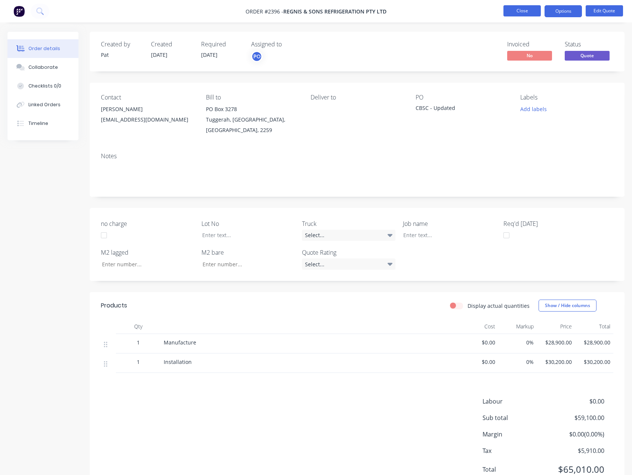
click at [536, 12] on button "Close" at bounding box center [522, 10] width 37 height 11
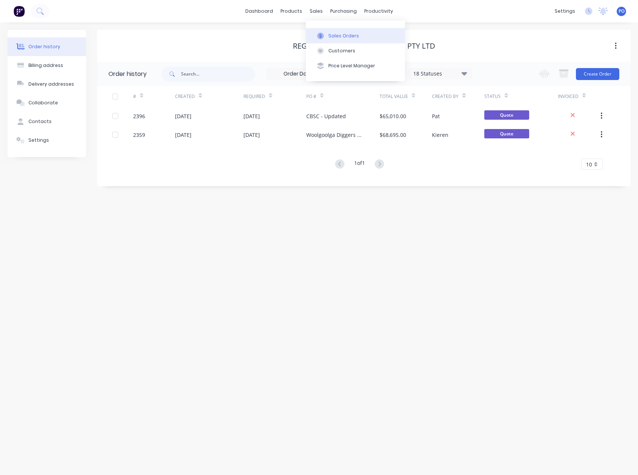
click at [322, 38] on icon at bounding box center [320, 36] width 7 height 7
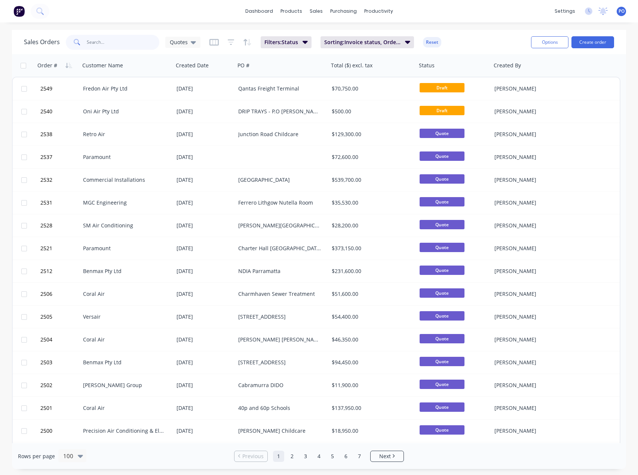
click at [118, 45] on input "text" at bounding box center [123, 42] width 73 height 15
type input "notre dame"
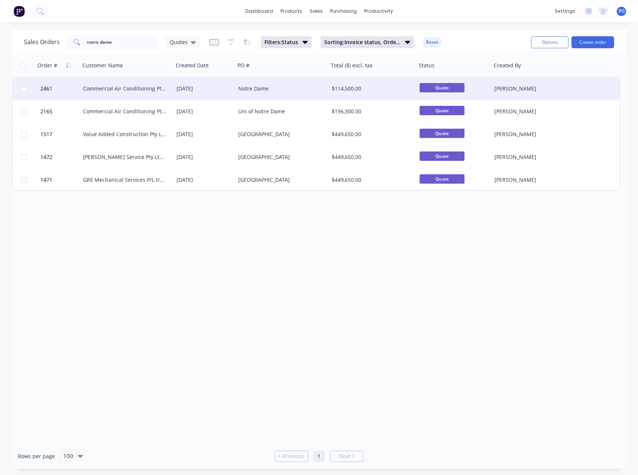
click at [285, 87] on div "Notre Dame" at bounding box center [279, 88] width 83 height 7
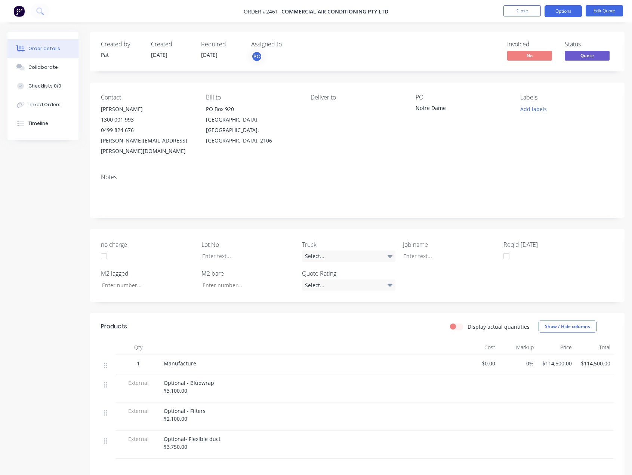
click at [553, 359] on span "$114,500.00" at bounding box center [556, 363] width 33 height 8
click at [596, 9] on button "Edit Quote" at bounding box center [604, 10] width 37 height 11
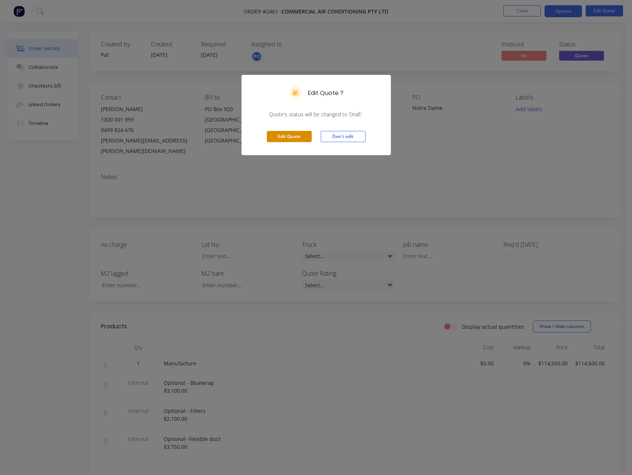
click at [283, 140] on button "Edit Quote" at bounding box center [289, 136] width 45 height 11
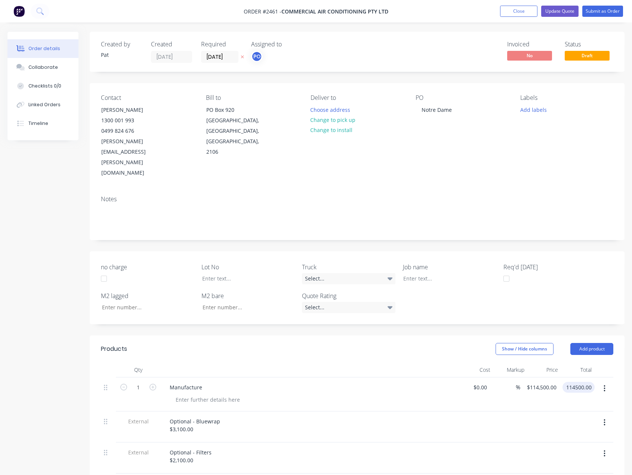
click at [583, 382] on input "114500.00" at bounding box center [580, 387] width 29 height 11
type input "116020"
type input "$116,020.00"
click at [448, 335] on header "Products Show / Hide columns Add product" at bounding box center [357, 348] width 535 height 27
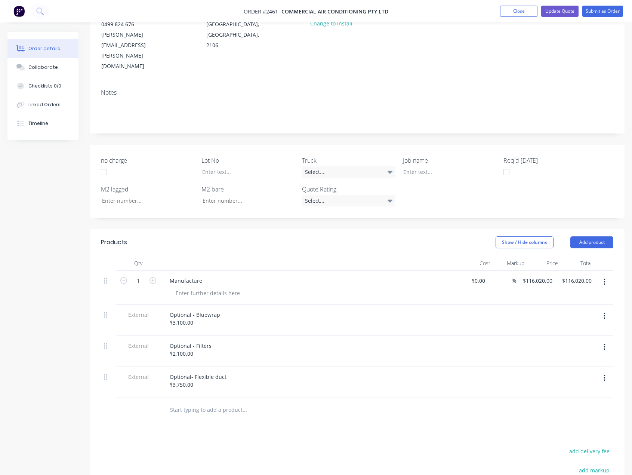
scroll to position [112, 0]
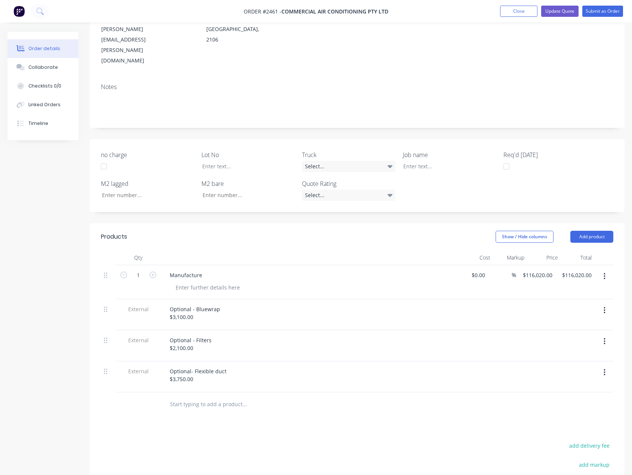
click at [609, 304] on button "button" at bounding box center [605, 310] width 18 height 13
click at [589, 340] on div "Delete" at bounding box center [578, 345] width 58 height 11
click at [602, 304] on button "button" at bounding box center [605, 310] width 18 height 13
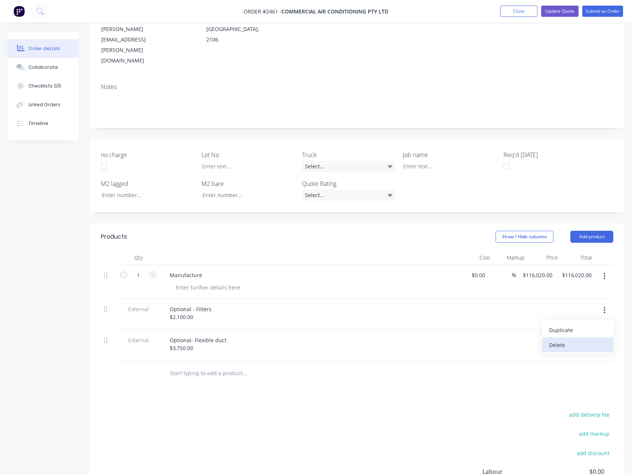
click at [592, 340] on div "Delete" at bounding box center [578, 345] width 58 height 11
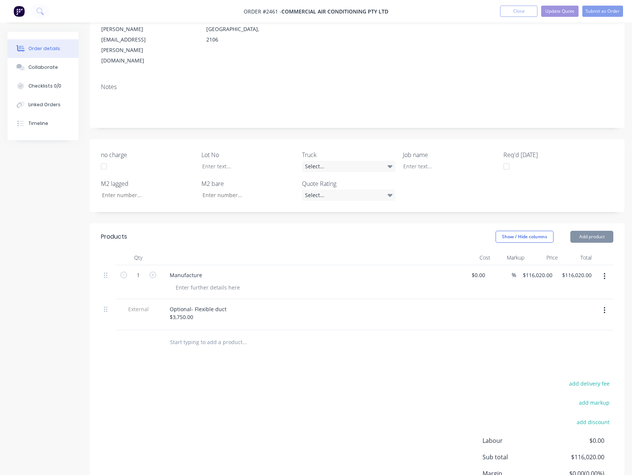
click at [603, 304] on button "button" at bounding box center [605, 310] width 18 height 13
click at [592, 340] on div "Delete" at bounding box center [578, 345] width 58 height 11
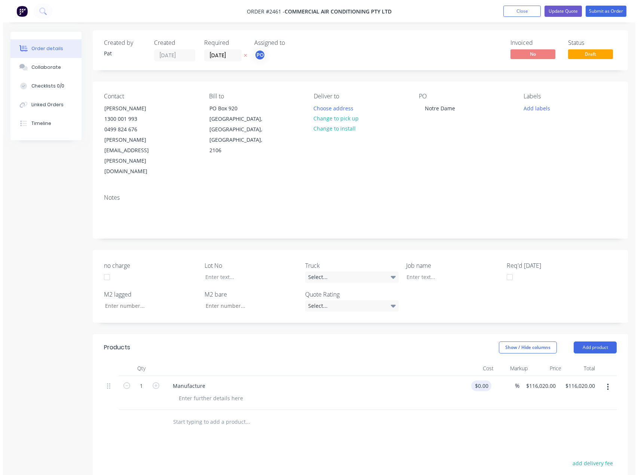
scroll to position [0, 0]
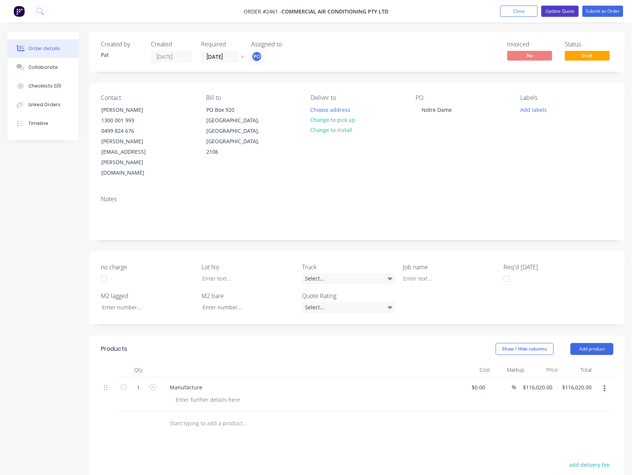
click at [561, 13] on button "Update Quote" at bounding box center [560, 11] width 37 height 11
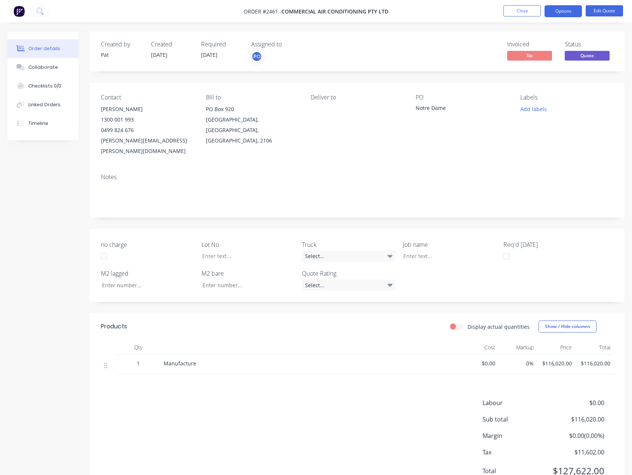
click at [560, 17] on nav "Order #2461 - Commercial Air Conditioning Pty Ltd Close Options Edit Quote" at bounding box center [316, 11] width 632 height 22
click at [562, 15] on button "Options" at bounding box center [563, 11] width 37 height 12
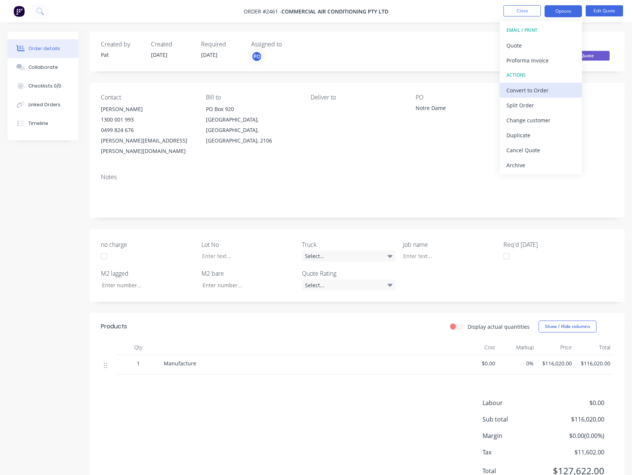
click at [551, 92] on div "Convert to Order" at bounding box center [541, 90] width 69 height 11
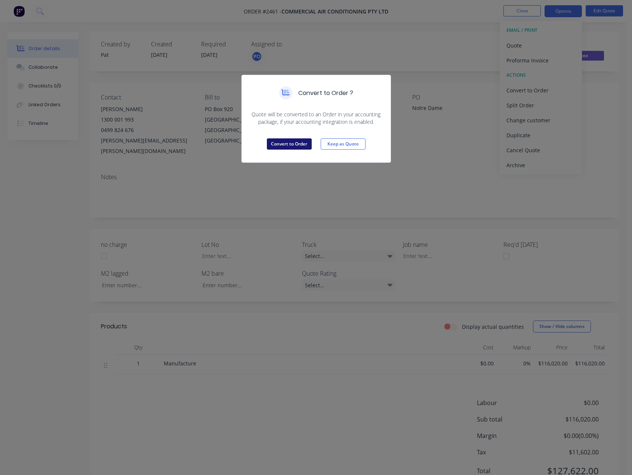
click at [286, 145] on button "Convert to Order" at bounding box center [289, 143] width 45 height 11
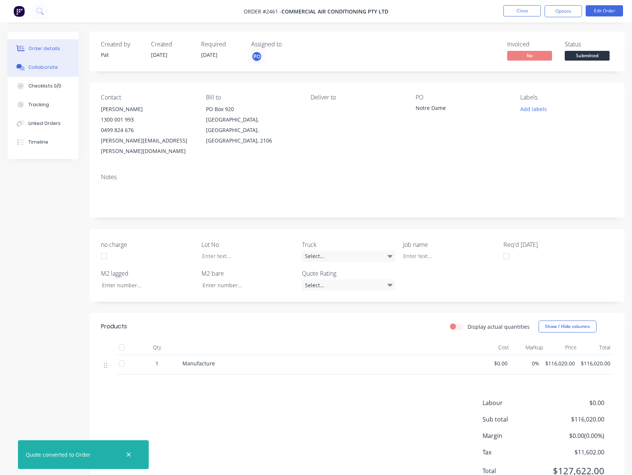
click at [47, 72] on button "Collaborate" at bounding box center [42, 67] width 71 height 19
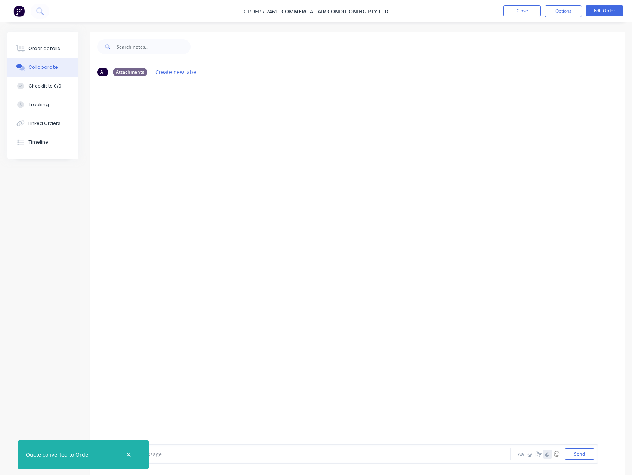
click at [547, 457] on button "button" at bounding box center [547, 454] width 9 height 9
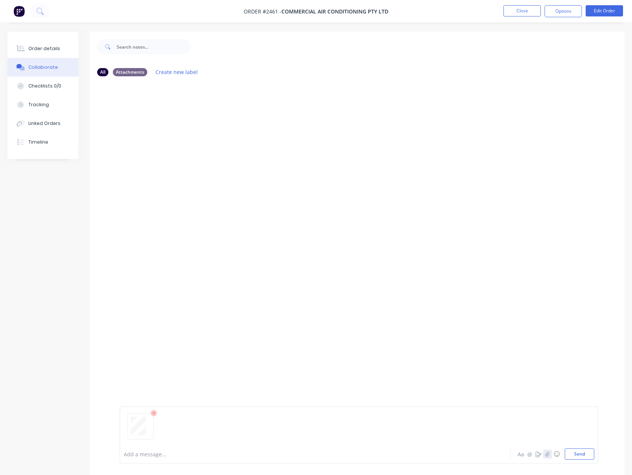
click at [548, 454] on icon "button" at bounding box center [548, 453] width 4 height 5
click at [593, 458] on button "Send" at bounding box center [580, 453] width 30 height 11
click at [531, 10] on button "Close" at bounding box center [522, 10] width 37 height 11
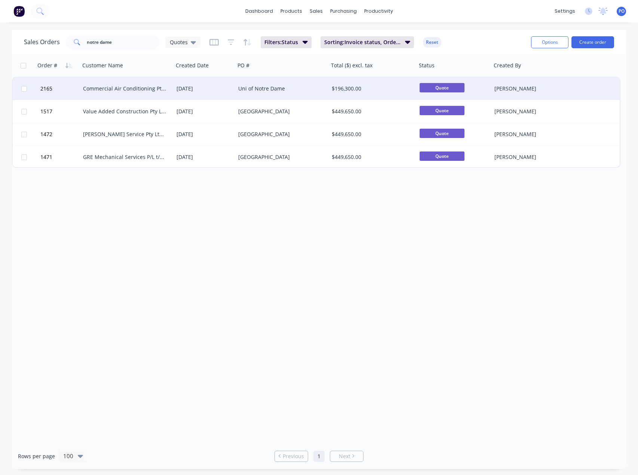
click at [152, 90] on div "Commercial Air Conditioning Pty Ltd" at bounding box center [124, 88] width 83 height 7
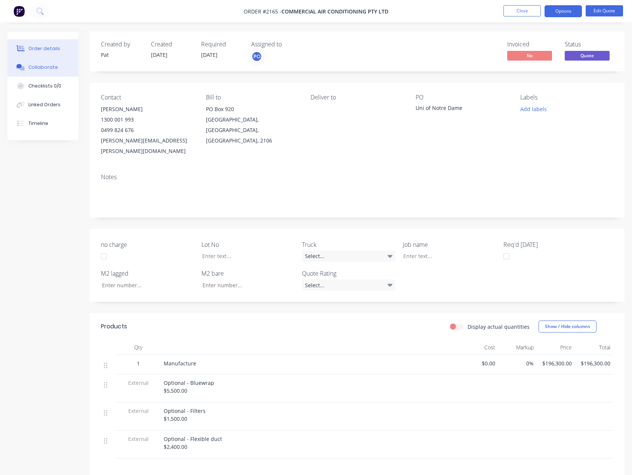
click at [49, 66] on div "Collaborate" at bounding box center [43, 67] width 30 height 7
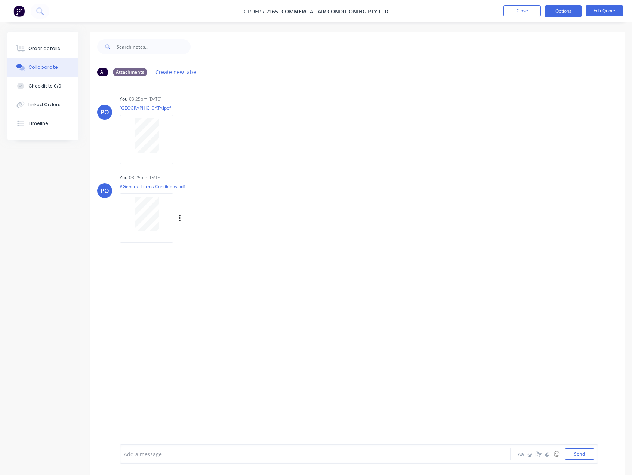
click at [182, 217] on div "Labels Download Delete" at bounding box center [219, 218] width 84 height 11
click at [178, 224] on div "Labels Download Delete" at bounding box center [188, 218] width 137 height 56
click at [184, 215] on div "Labels Download Delete" at bounding box center [219, 218] width 84 height 11
click at [182, 217] on div "Labels Download Delete" at bounding box center [219, 218] width 84 height 11
click at [181, 218] on button "button" at bounding box center [179, 218] width 3 height 11
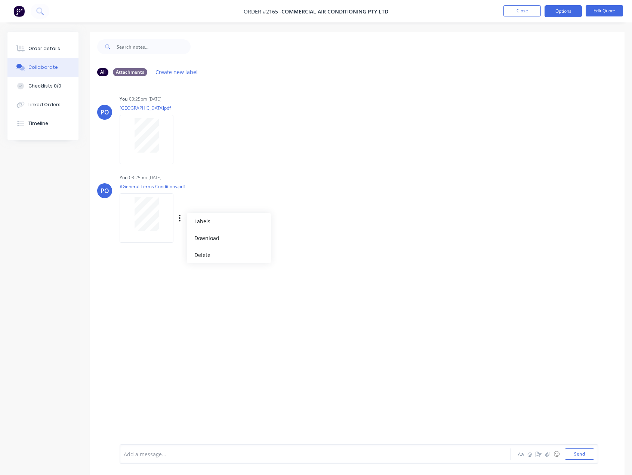
click at [352, 213] on div "You 03:25pm [DATE] #General Terms Conditions.pdf Labels Download Delete" at bounding box center [237, 205] width 234 height 67
click at [546, 452] on icon "button" at bounding box center [548, 453] width 4 height 5
click at [576, 458] on button "Send" at bounding box center [580, 453] width 30 height 11
click at [527, 9] on button "Close" at bounding box center [522, 10] width 37 height 11
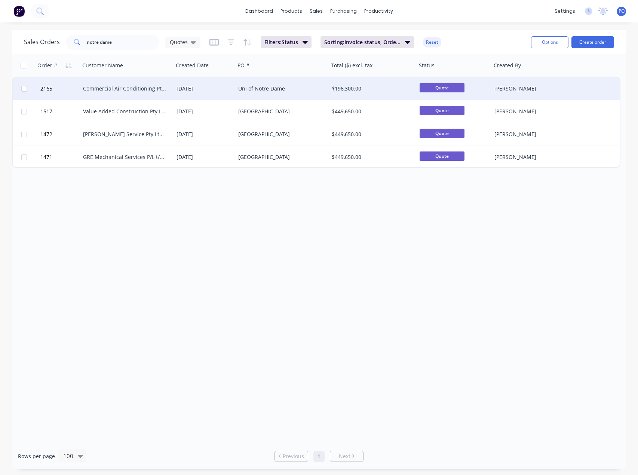
click at [207, 92] on div "[DATE]" at bounding box center [205, 88] width 56 height 7
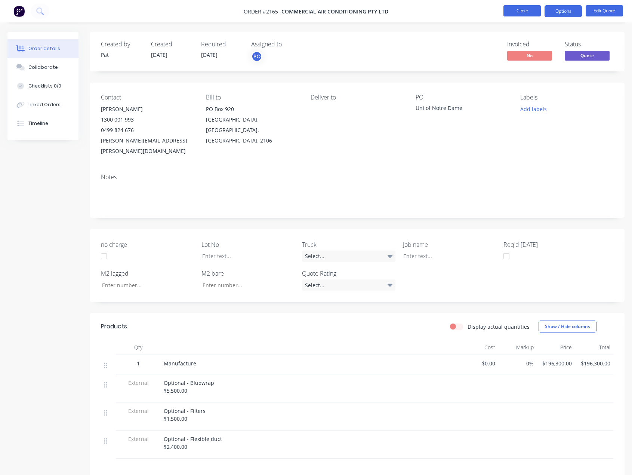
click at [516, 13] on button "Close" at bounding box center [522, 10] width 37 height 11
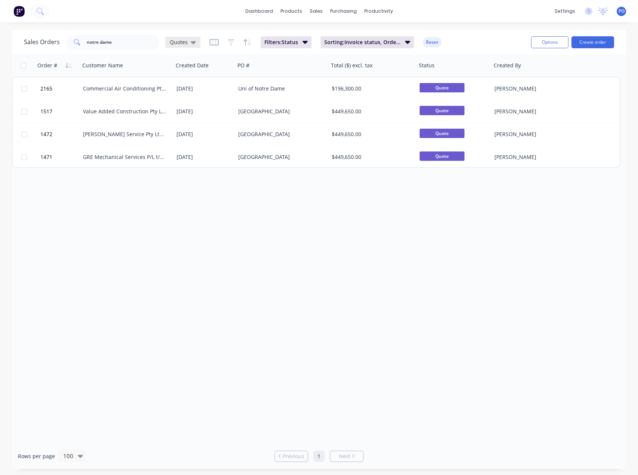
click at [186, 46] on div "Quotes" at bounding box center [182, 42] width 35 height 11
click at [193, 165] on button "Projects" at bounding box center [210, 166] width 85 height 9
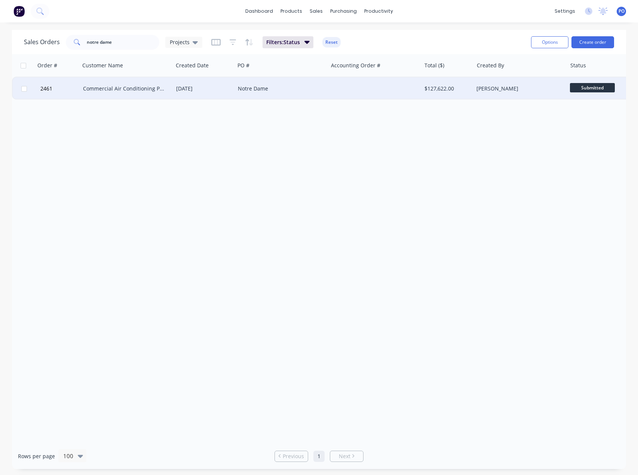
click at [129, 94] on div "Commercial Air Conditioning Pty Ltd" at bounding box center [126, 88] width 93 height 22
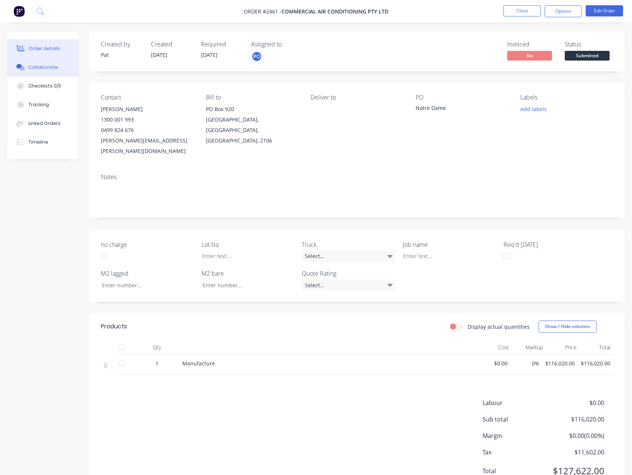
click at [40, 70] on div "Collaborate" at bounding box center [43, 67] width 30 height 7
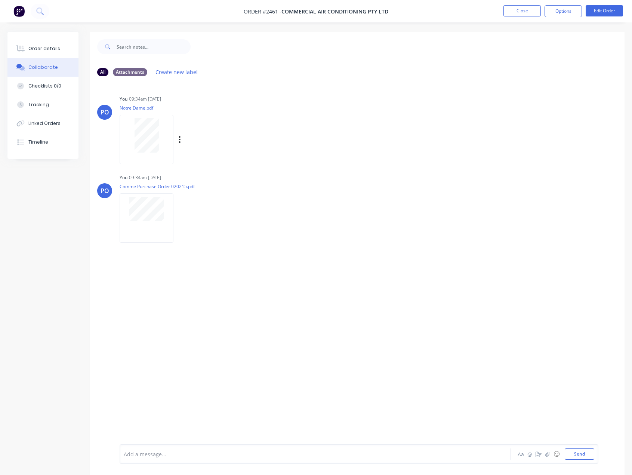
click at [305, 142] on div "You 09:34am [DATE] Notre Dame.pdf Labels Download Delete" at bounding box center [237, 126] width 234 height 67
click at [533, 5] on nav "Order #2461 - Commercial Air Conditioning Pty Ltd Close Options Edit Order" at bounding box center [316, 11] width 632 height 22
click at [530, 7] on button "Close" at bounding box center [522, 10] width 37 height 11
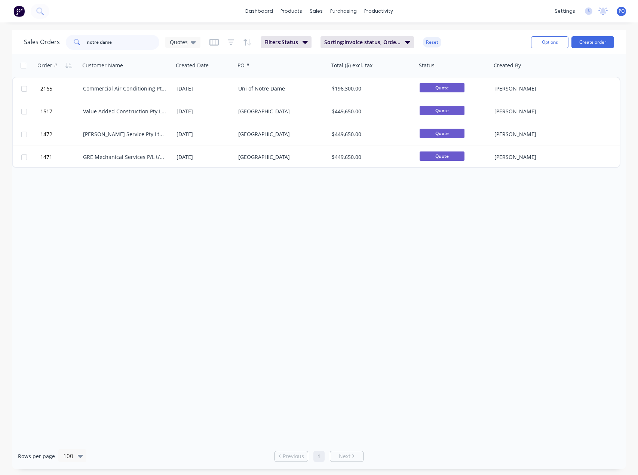
drag, startPoint x: 110, startPoint y: 42, endPoint x: 6, endPoint y: 56, distance: 104.5
click at [6, 56] on div "Sales Orders notre dame Quotes Filters: Status Sorting: Invoice status, Order #…" at bounding box center [319, 249] width 638 height 439
click at [346, 305] on div "Order # Customer Name Created Date PO # Total ($) excl. tax Status Created By 2…" at bounding box center [319, 248] width 614 height 389
